Goal: Transaction & Acquisition: Purchase product/service

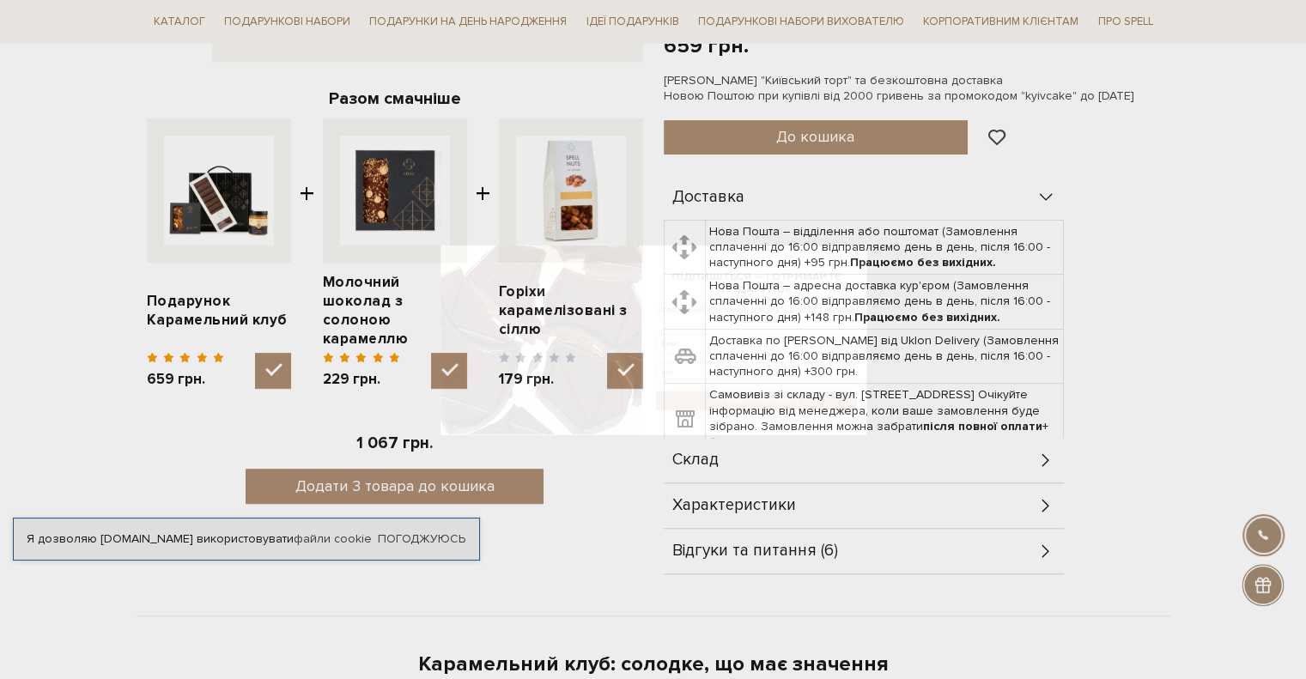
scroll to position [601, 0]
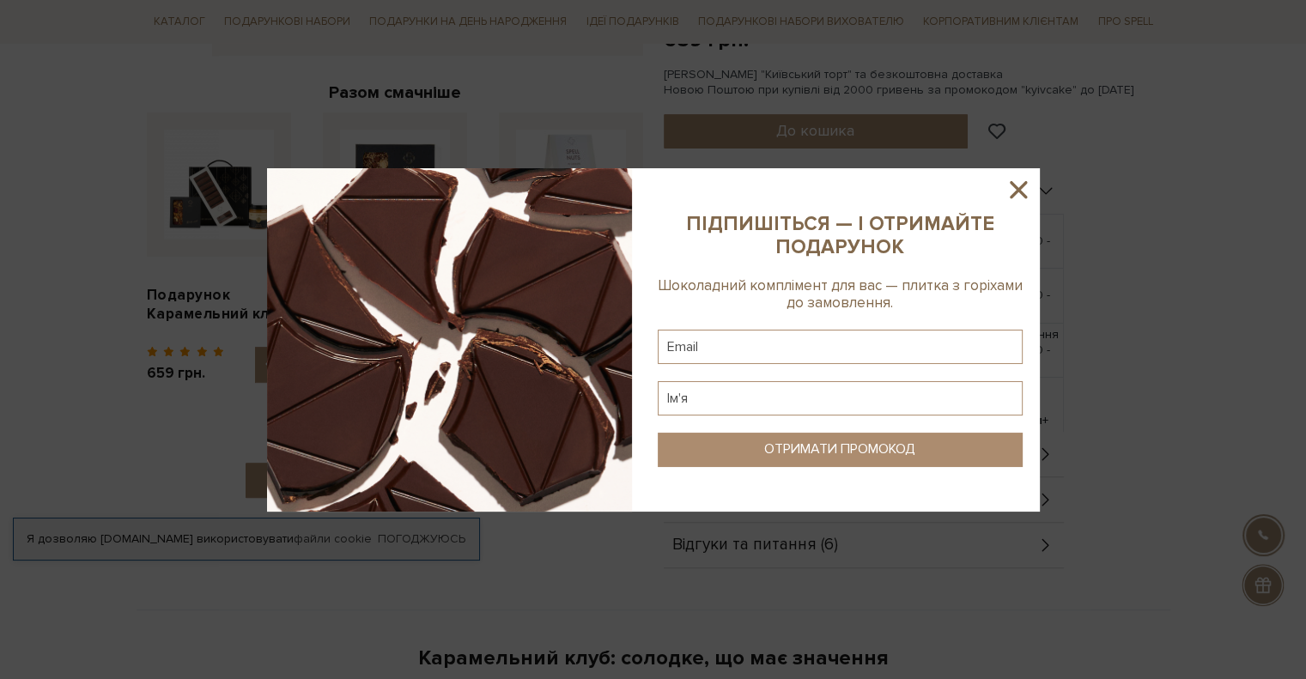
click at [1017, 198] on icon at bounding box center [1018, 189] width 29 height 29
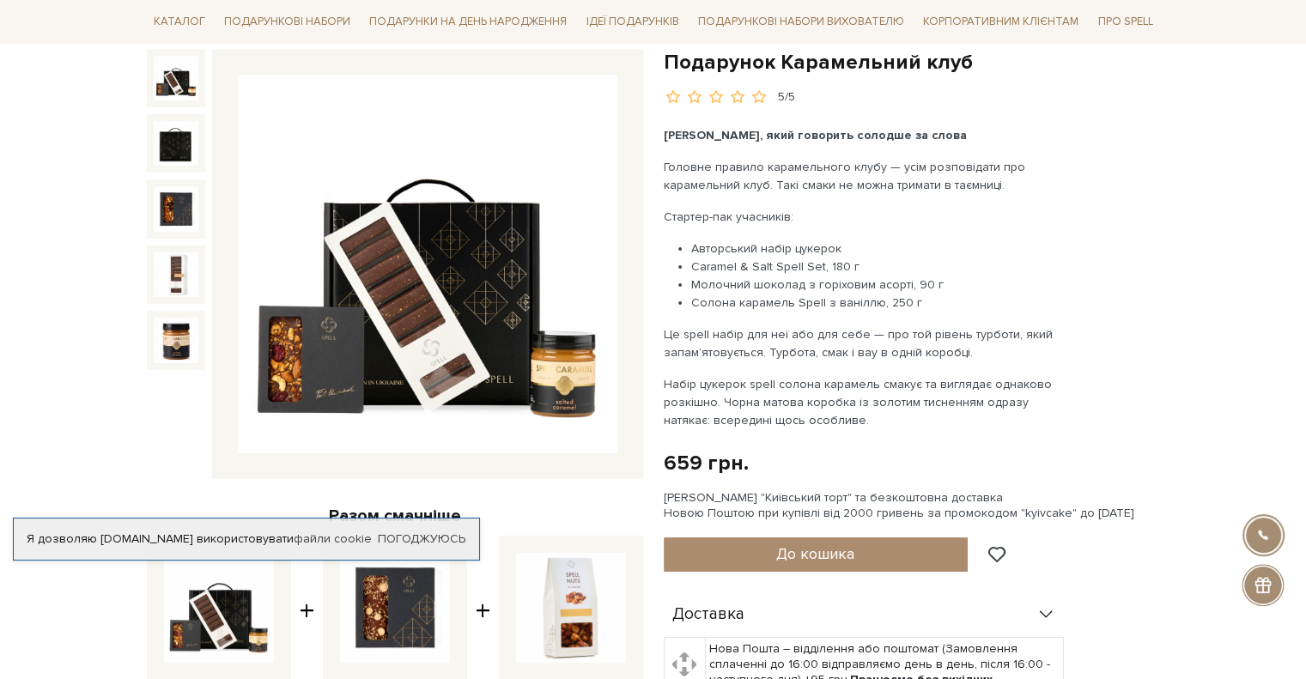
scroll to position [172, 0]
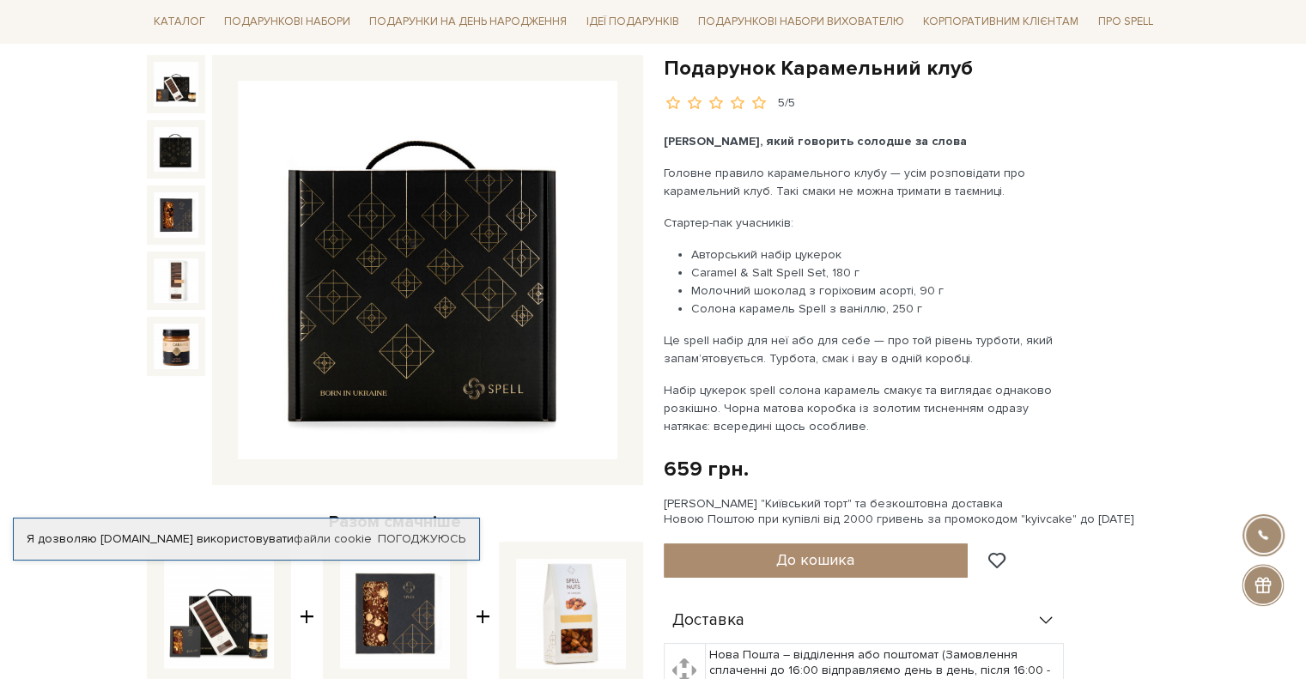
click at [166, 154] on img at bounding box center [176, 149] width 45 height 45
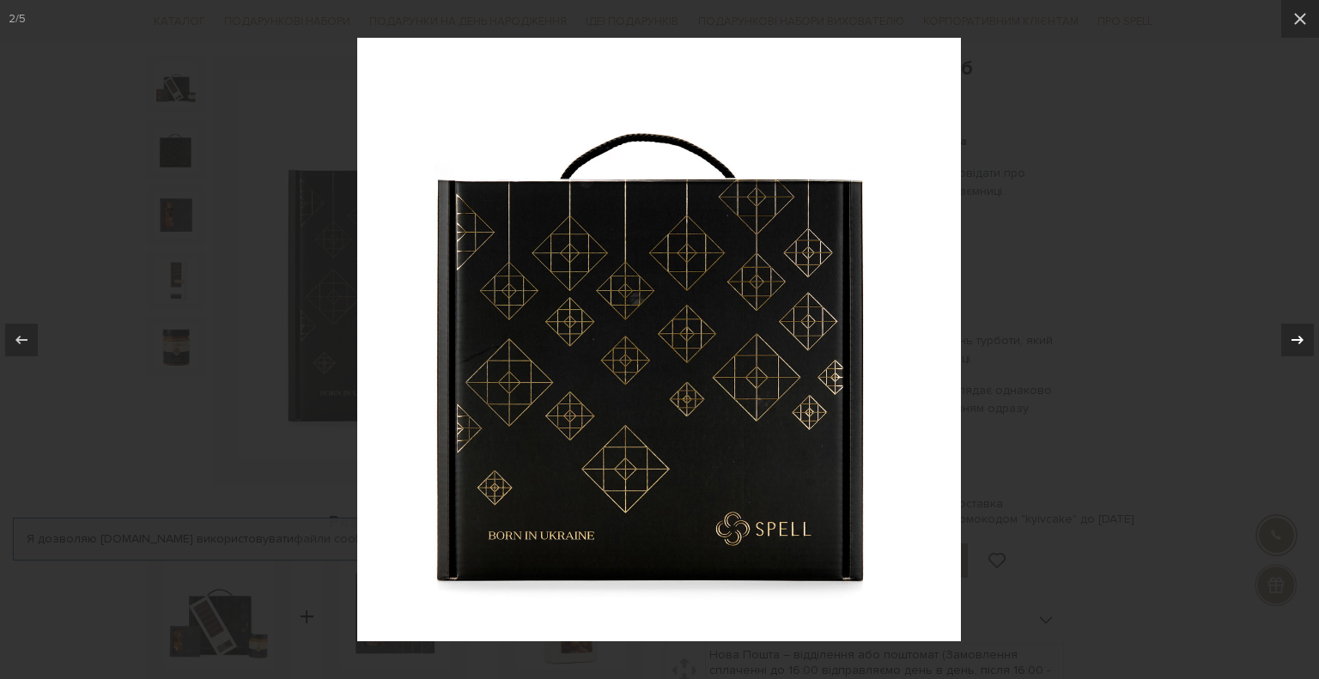
click at [1299, 337] on icon at bounding box center [1298, 339] width 12 height 9
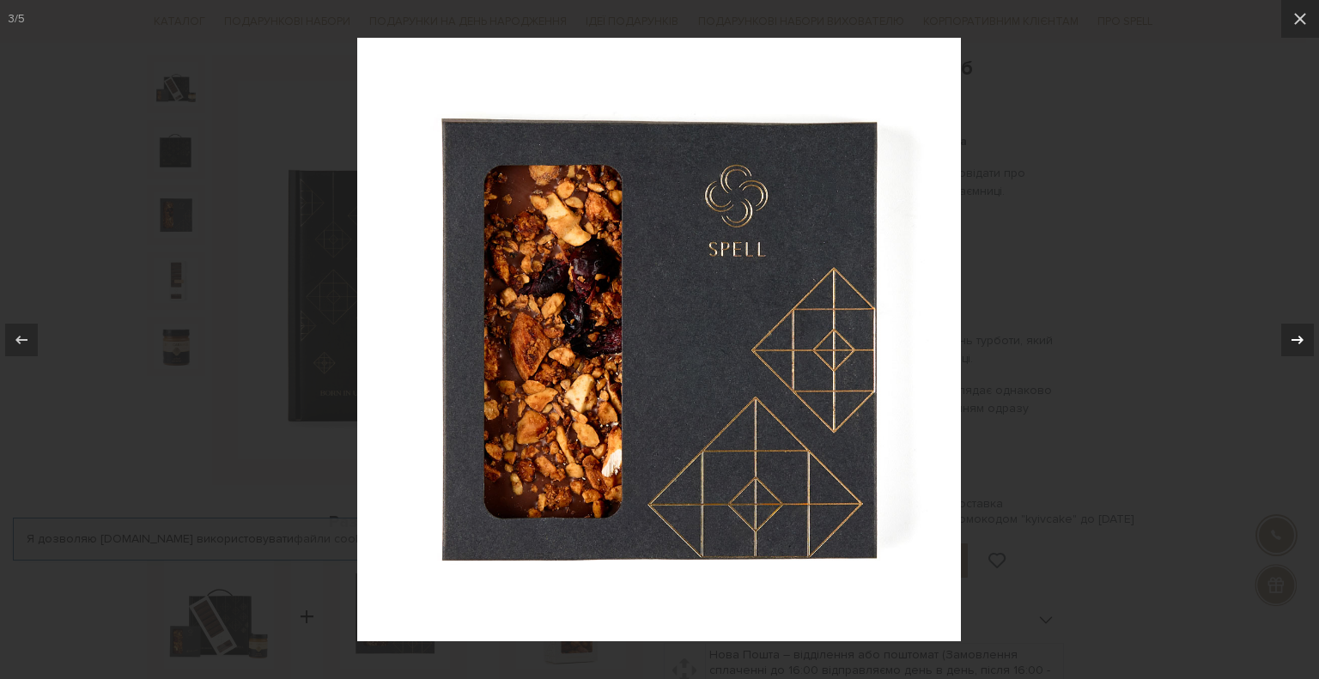
click at [1299, 337] on icon at bounding box center [1298, 339] width 12 height 9
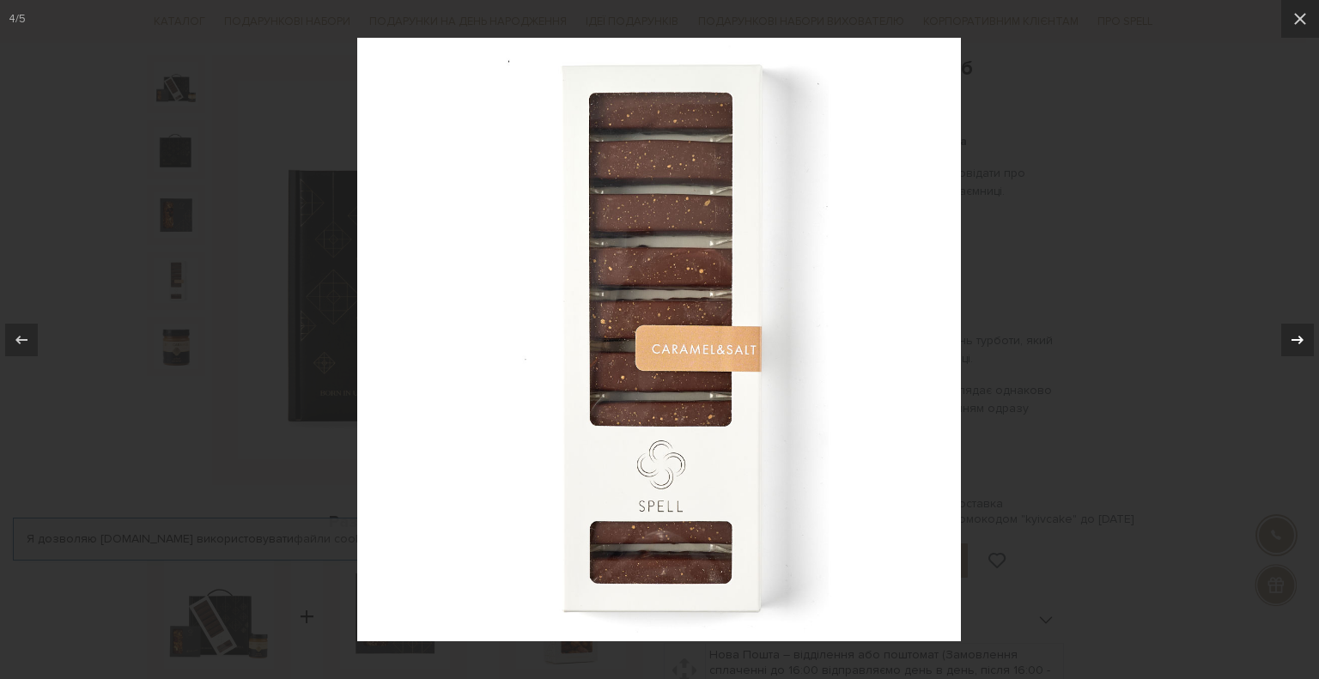
click at [1299, 337] on icon at bounding box center [1298, 339] width 12 height 9
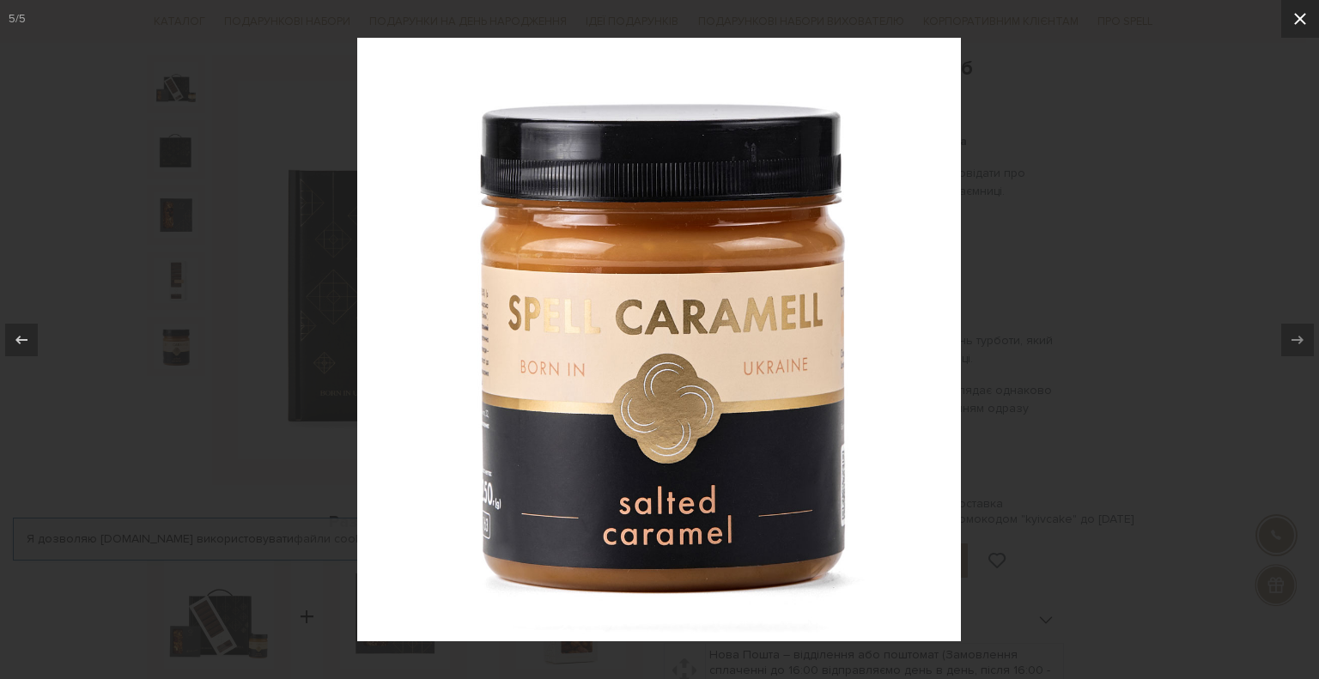
click at [1293, 30] on button at bounding box center [1300, 19] width 38 height 38
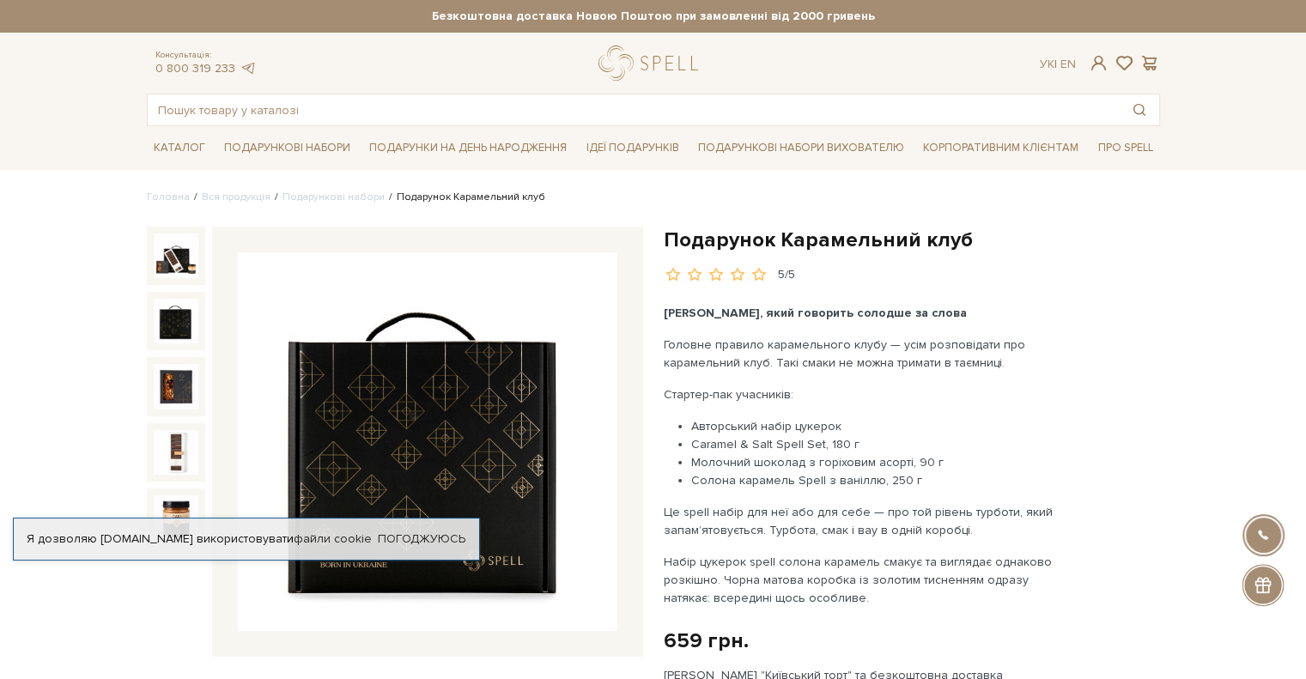
drag, startPoint x: 1206, startPoint y: 203, endPoint x: 1186, endPoint y: 167, distance: 40.4
